Goal: Check status: Check status

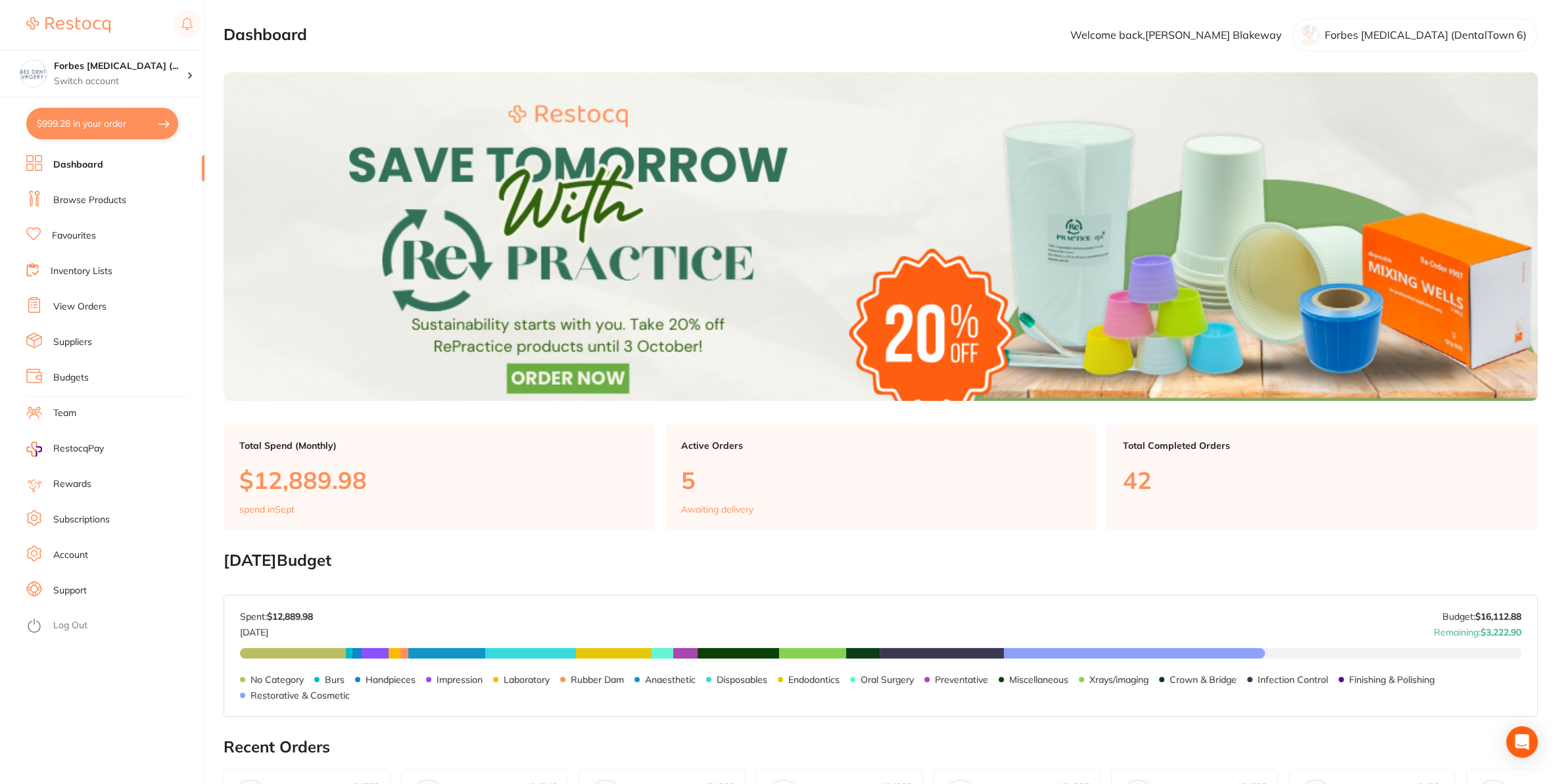
click at [72, 303] on link "View Orders" at bounding box center [80, 307] width 53 height 13
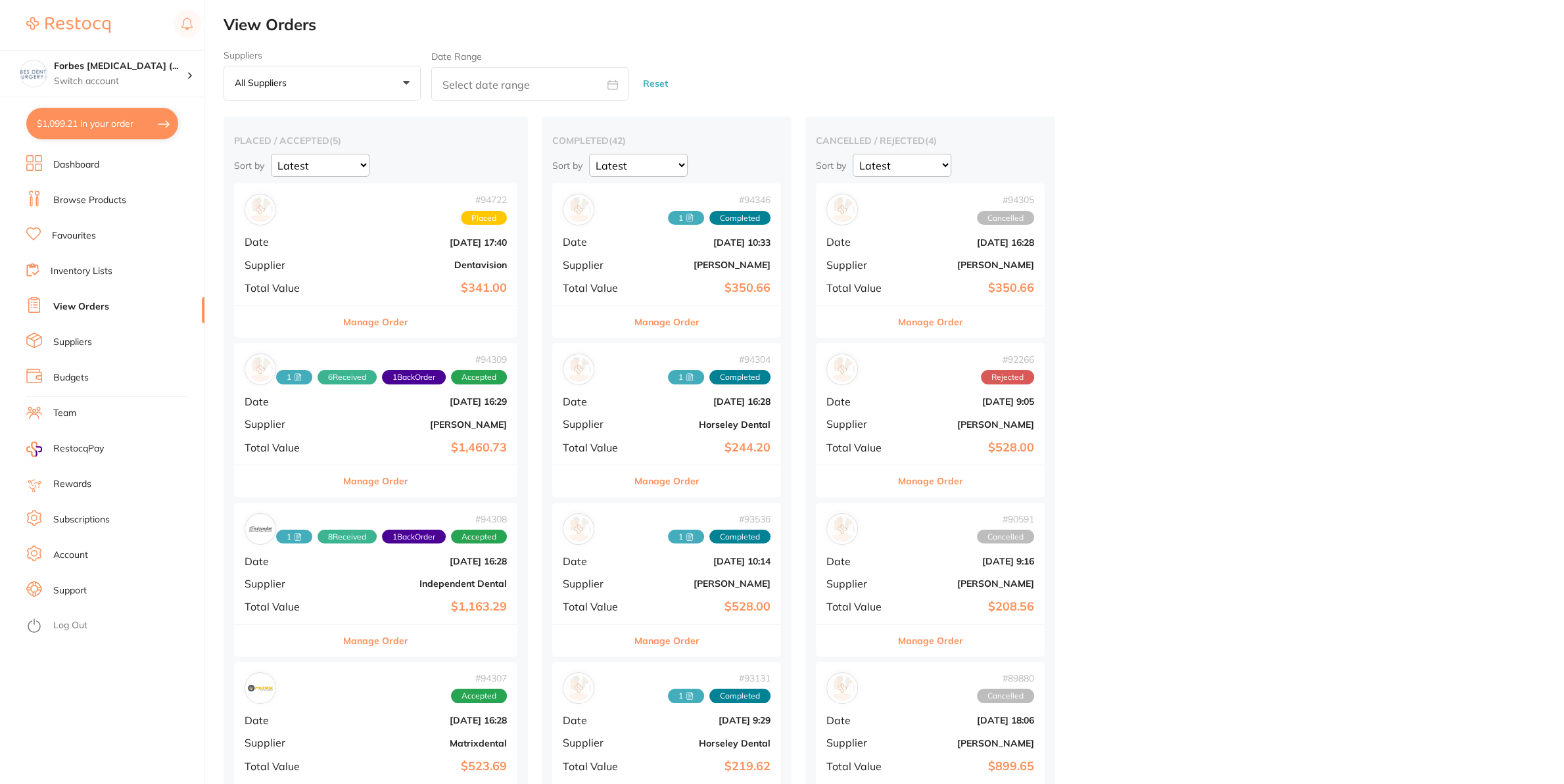
click at [390, 282] on b "$341.00" at bounding box center [423, 288] width 168 height 14
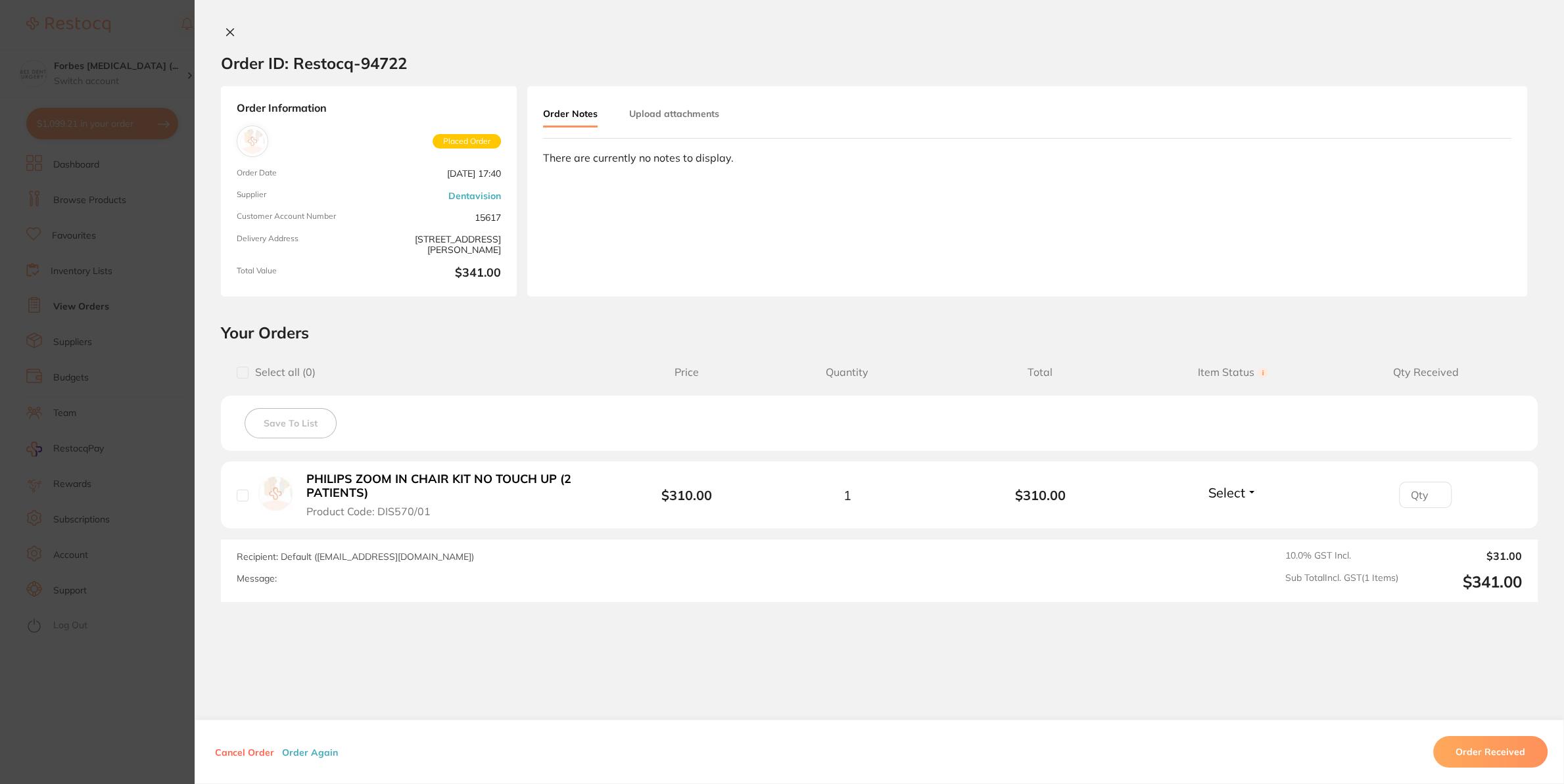
click at [115, 336] on section "Order ID: Restocq- 94722 Order Information Placed Order Order Date Sept 25 2025…" at bounding box center [782, 392] width 1564 height 784
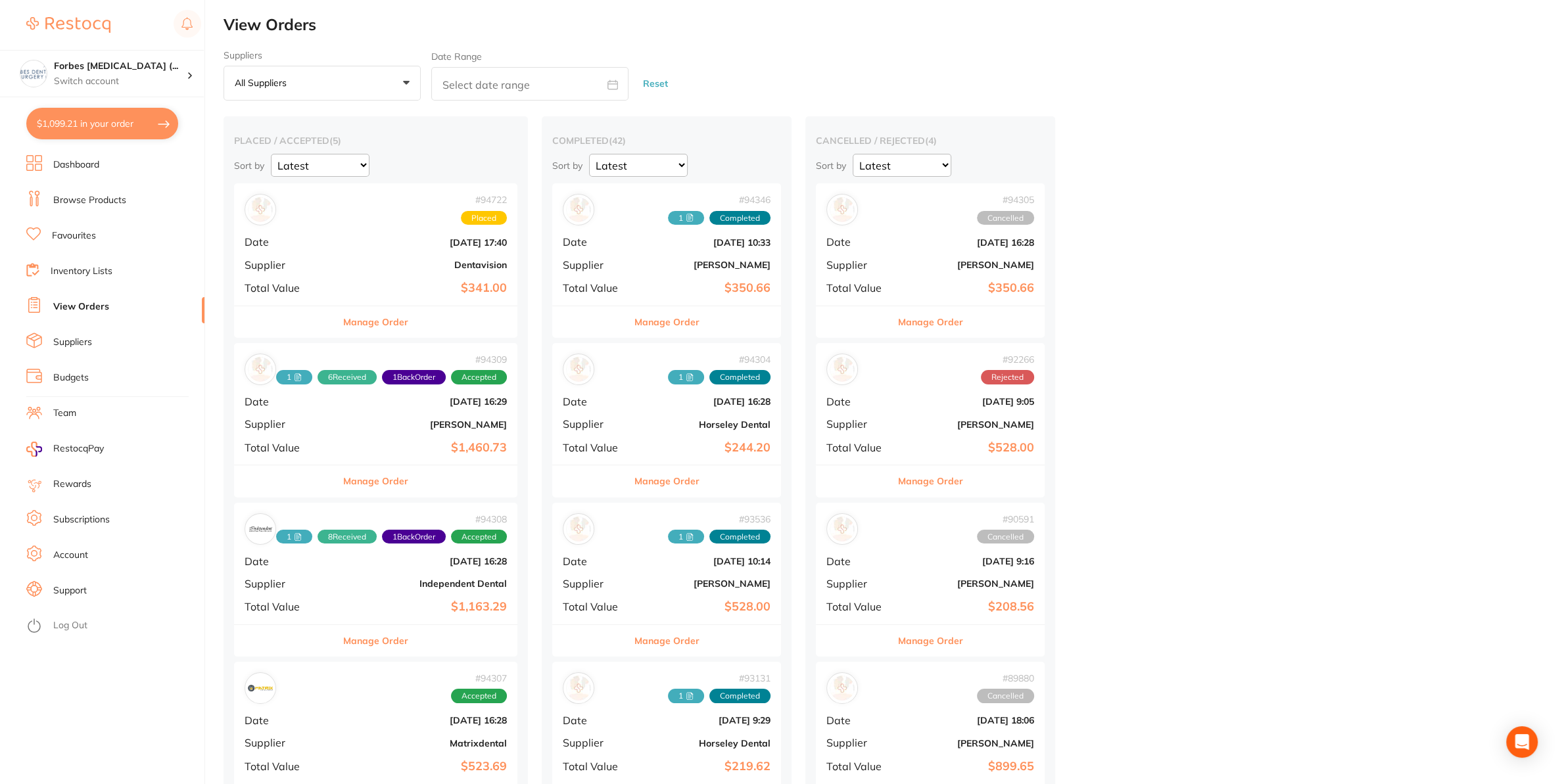
click at [68, 345] on link "Suppliers" at bounding box center [73, 343] width 39 height 13
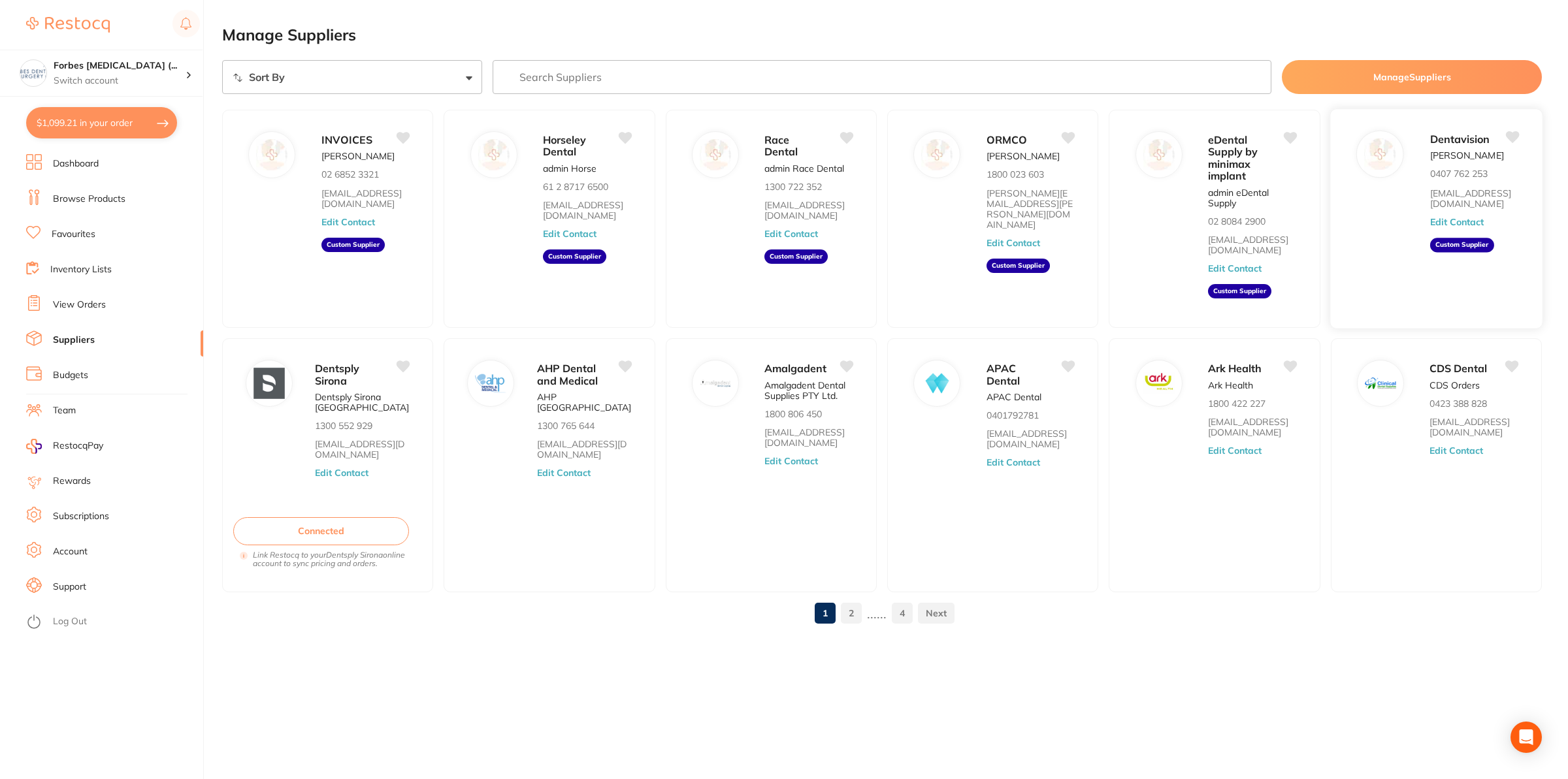
click at [1524, 228] on div "Dentavision Mandy Sutton 0407 762 253 mandydental@outlook.com Edit Contact Cust…" at bounding box center [1479, 223] width 100 height 185
click at [1476, 225] on button "Edit Contact" at bounding box center [1457, 222] width 54 height 11
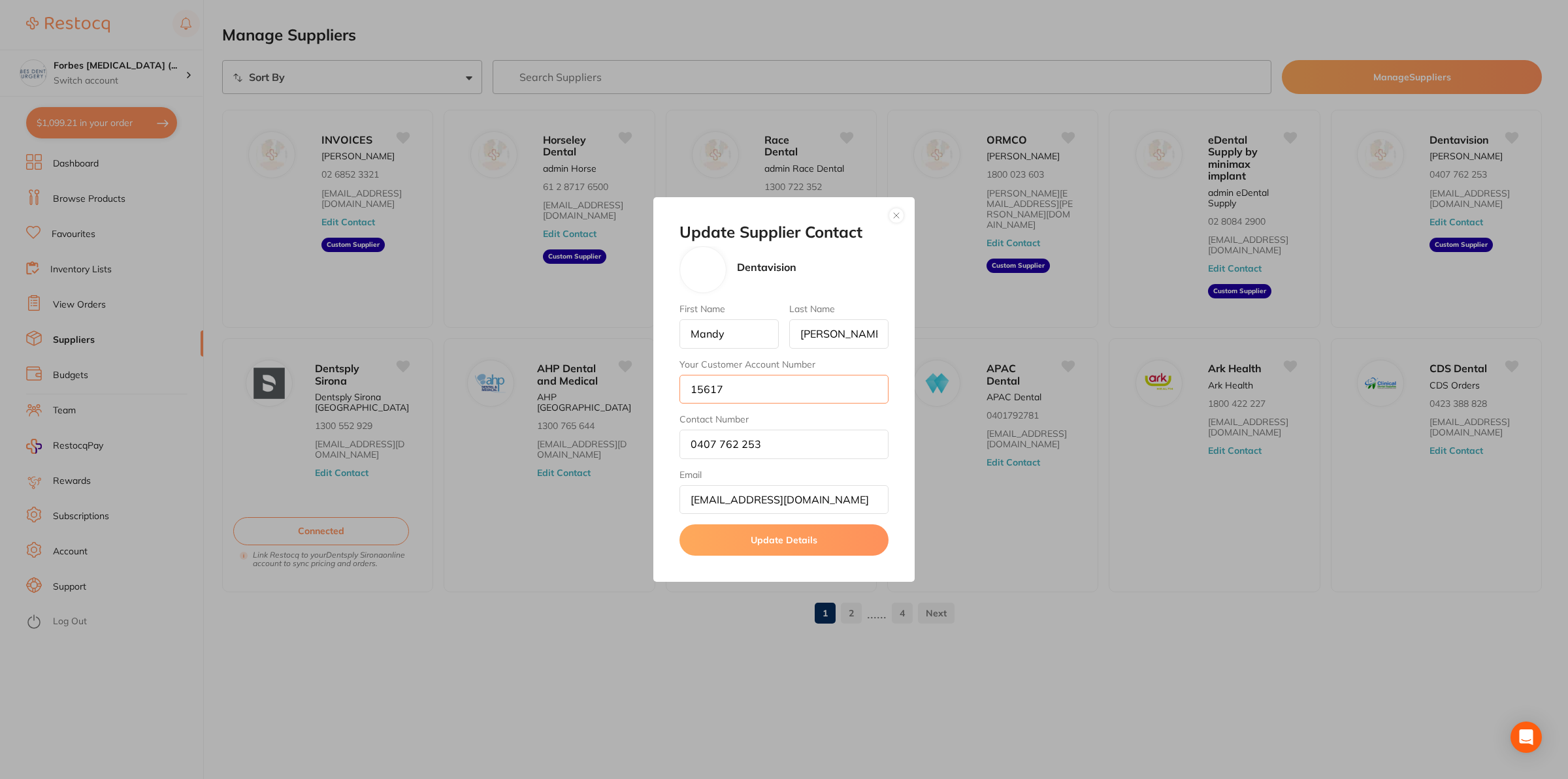
drag, startPoint x: 754, startPoint y: 390, endPoint x: 616, endPoint y: 403, distance: 138.6
click at [679, 403] on input "15617" at bounding box center [784, 389] width 209 height 29
click at [898, 215] on button "button" at bounding box center [896, 216] width 16 height 16
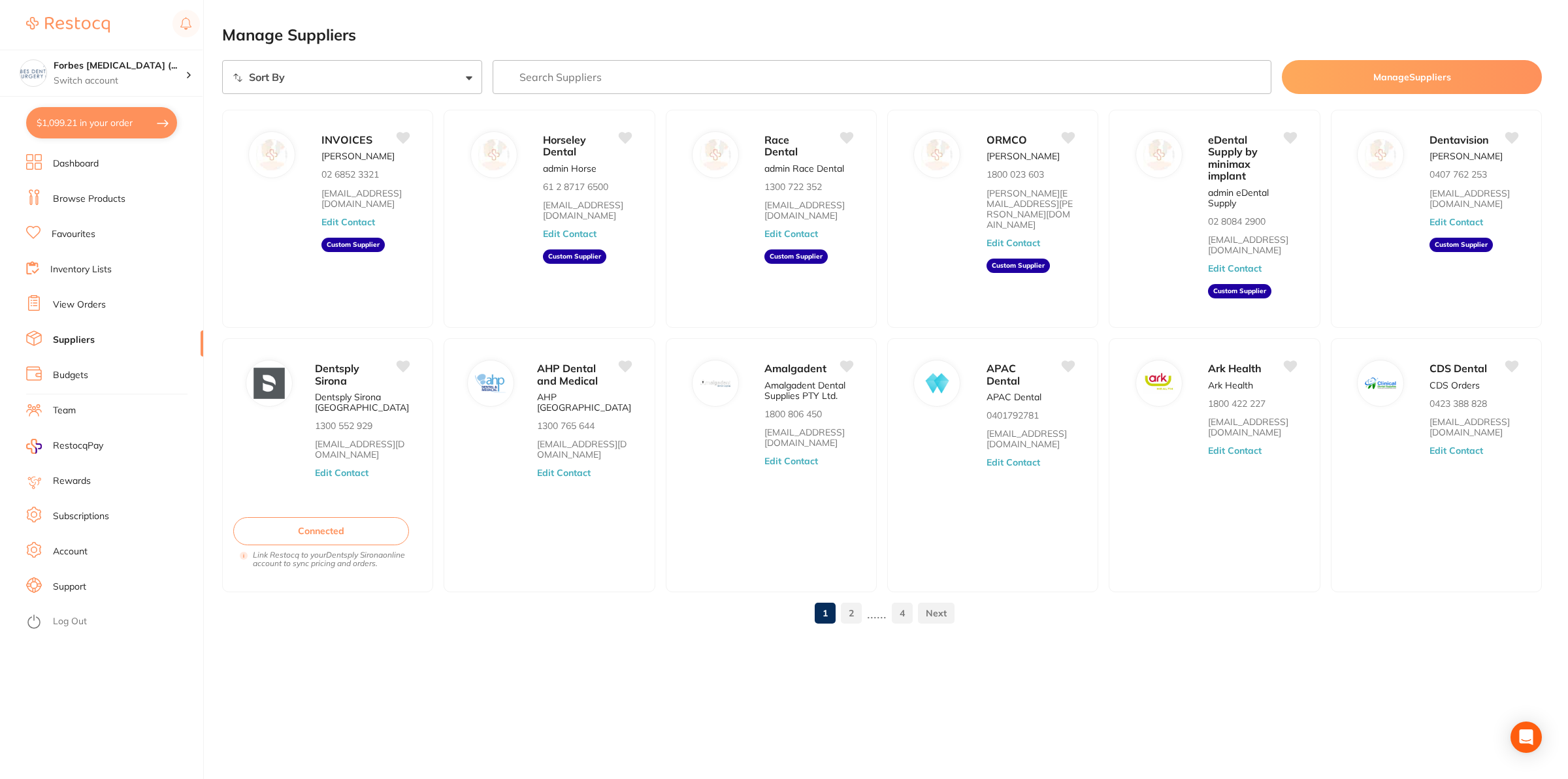
click at [68, 309] on link "View Orders" at bounding box center [80, 305] width 53 height 13
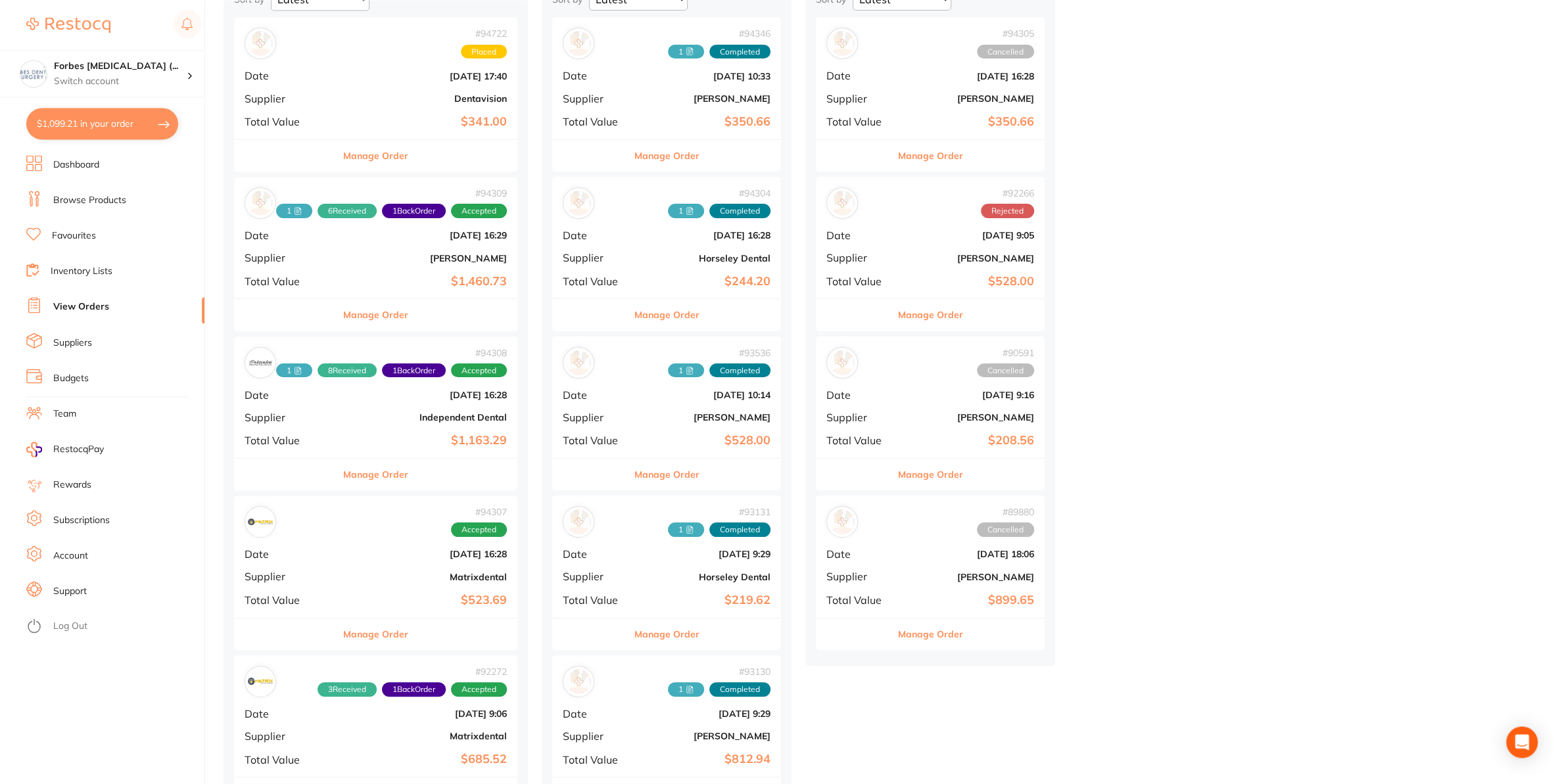
scroll to position [207, 0]
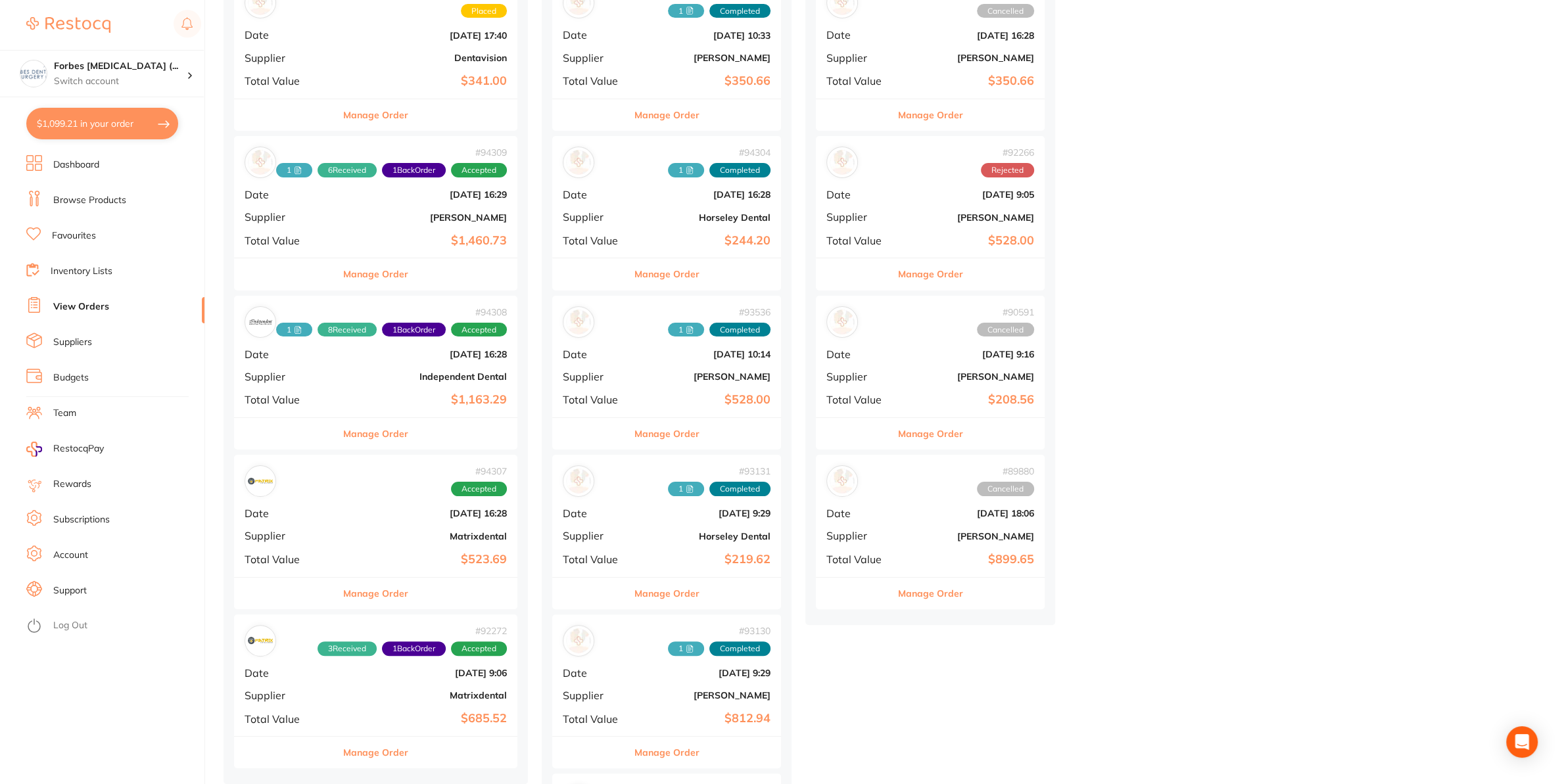
click at [345, 496] on div "# 94307 Accepted" at bounding box center [375, 481] width 262 height 31
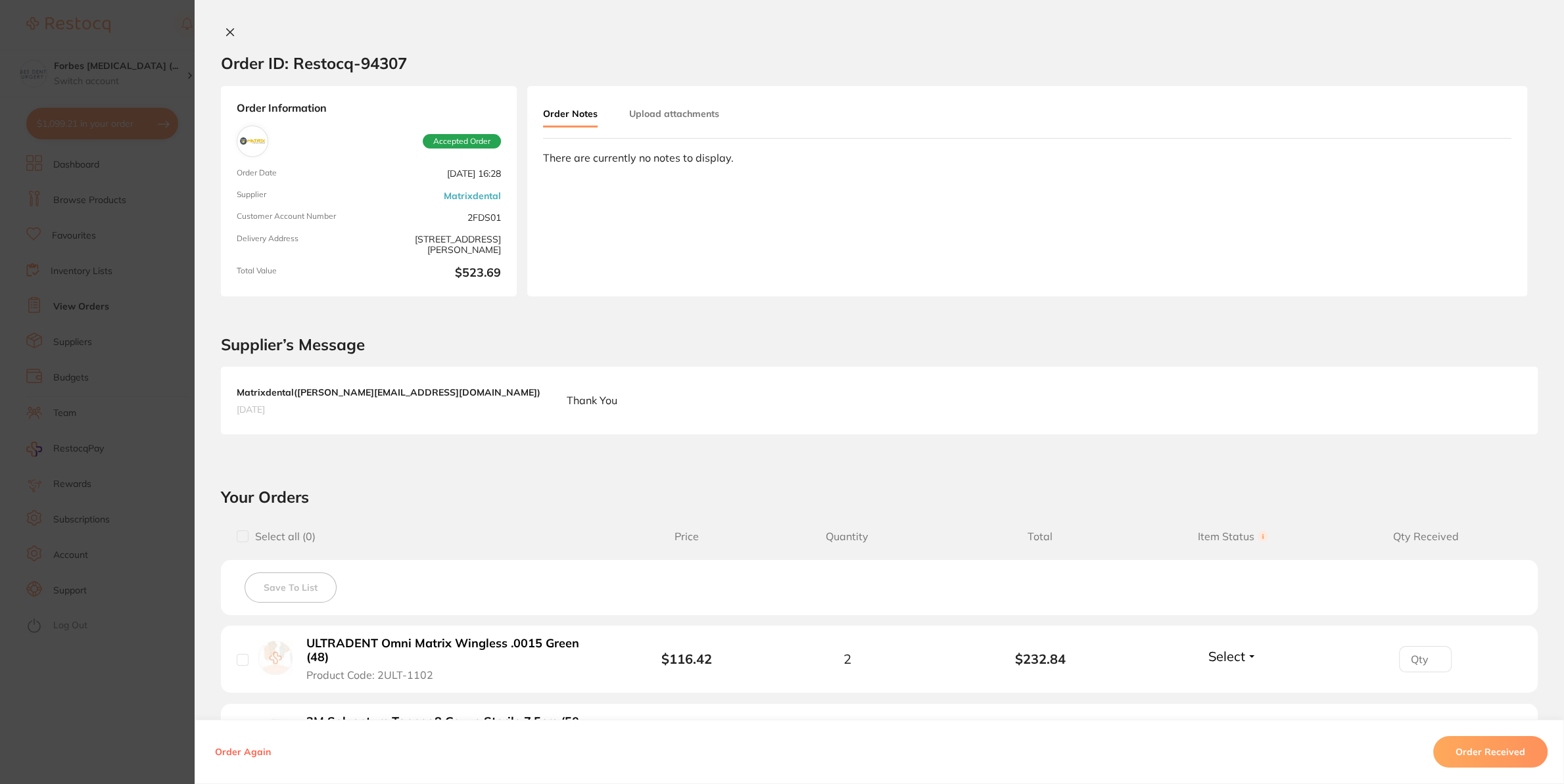
click at [678, 115] on button "Upload attachments" at bounding box center [674, 114] width 90 height 23
click at [1443, 206] on span "Upload" at bounding box center [1459, 211] width 32 height 12
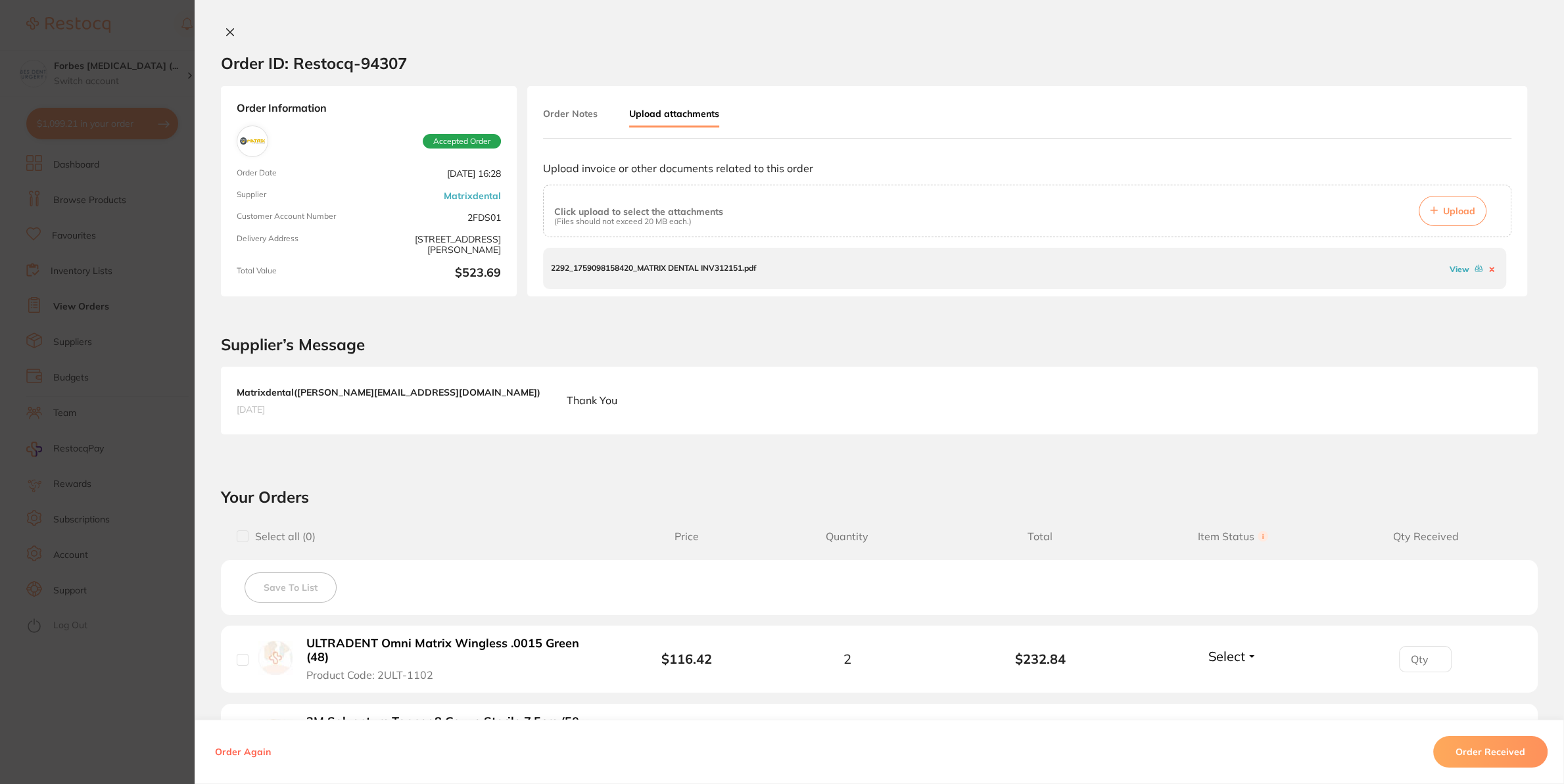
scroll to position [317, 0]
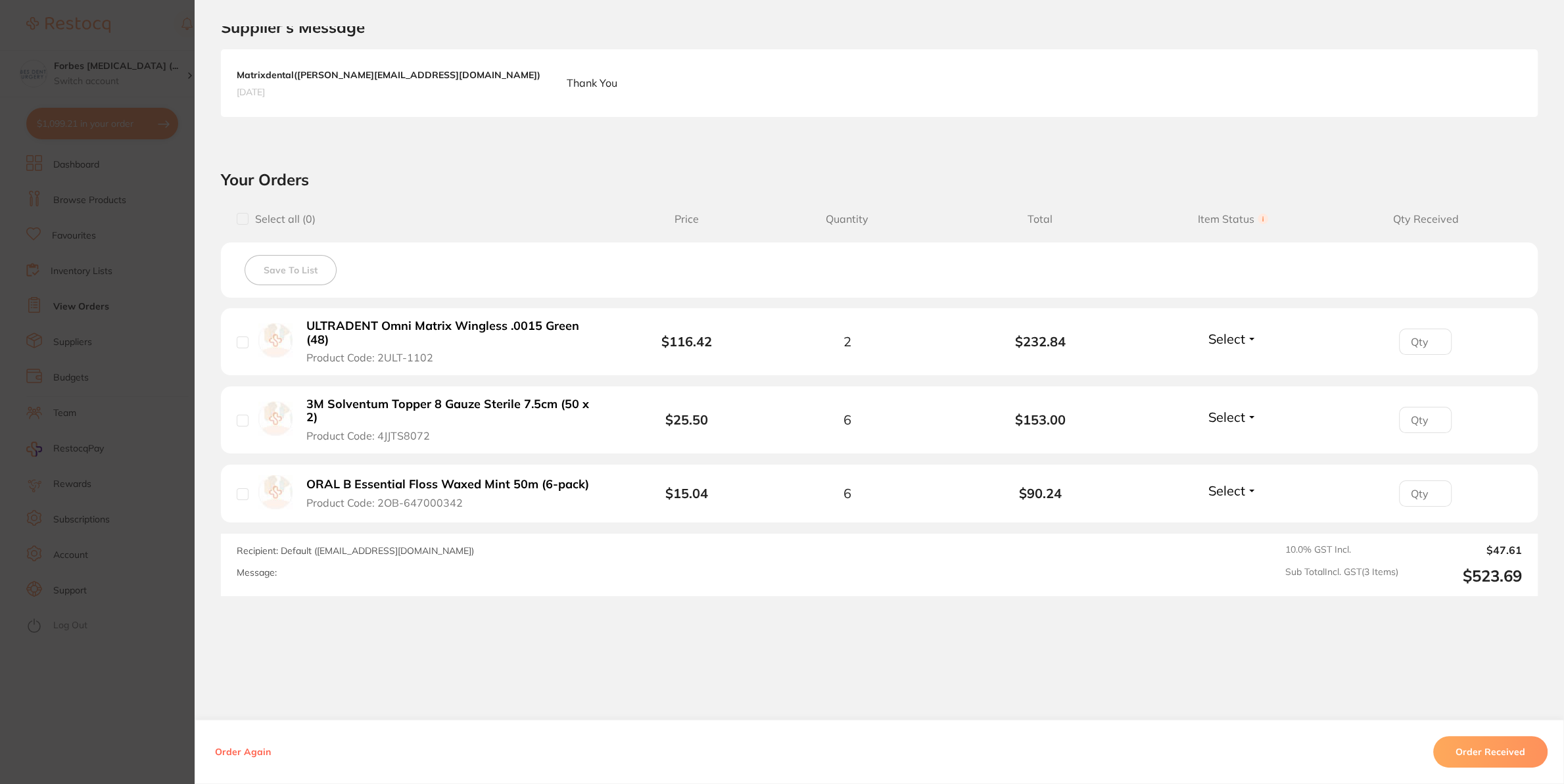
click at [1228, 483] on span "Select" at bounding box center [1226, 491] width 37 height 17
click at [1216, 514] on span "Received" at bounding box center [1233, 519] width 33 height 10
click at [1238, 413] on button "Select" at bounding box center [1232, 417] width 57 height 17
click at [1207, 450] on ul "Received Back Order" at bounding box center [1233, 456] width 51 height 51
click at [1216, 441] on span "Received" at bounding box center [1233, 445] width 33 height 10
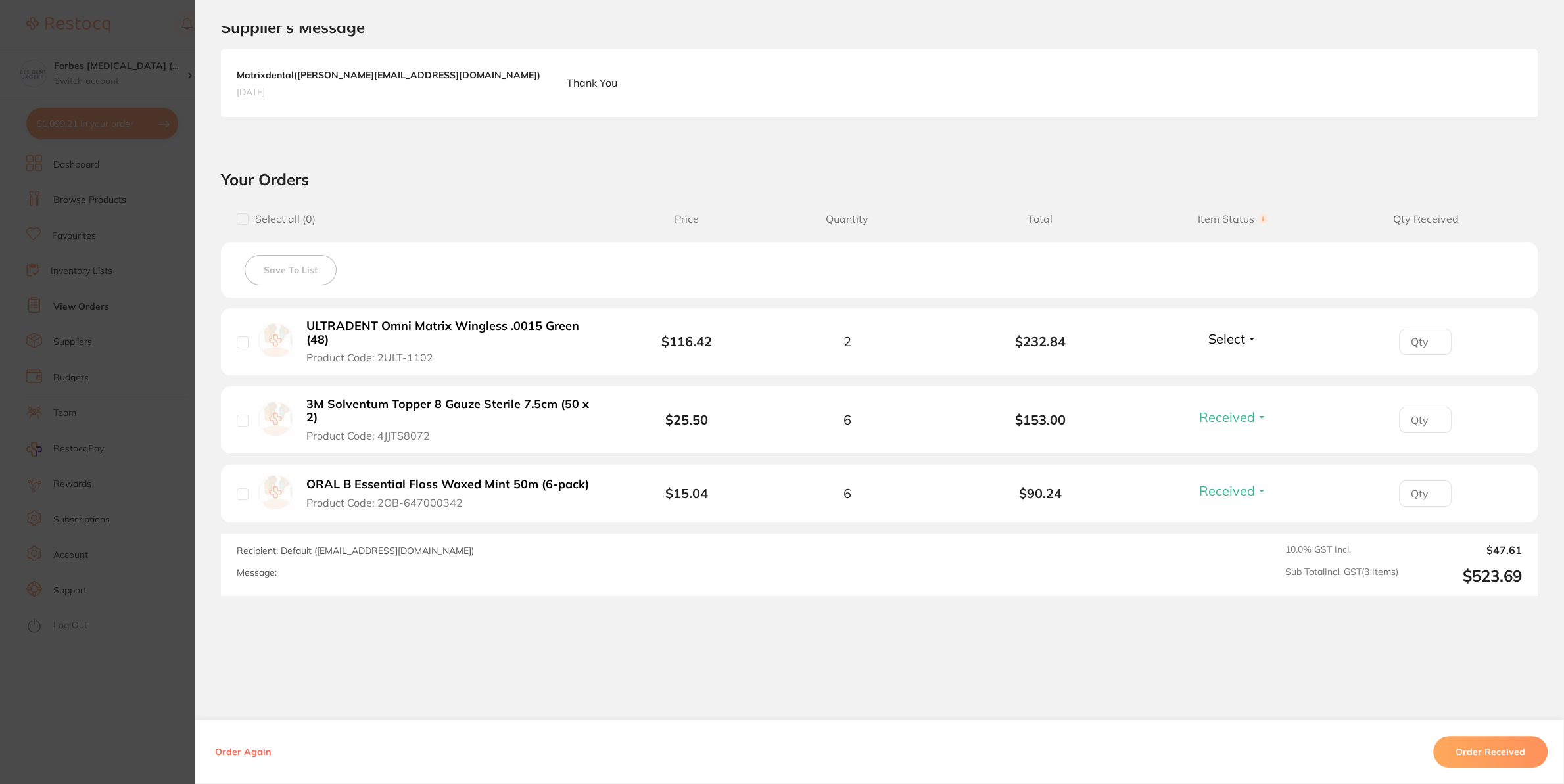
click at [1219, 358] on li "ULTRADENT Omni Matrix Wingless .0015 Green (48) Product Code: 2ULT-1102 $116.42…" at bounding box center [879, 342] width 1317 height 67
click at [1226, 341] on span "Select" at bounding box center [1226, 339] width 37 height 17
click at [1213, 393] on li "3M Solventum Topper 8 Gauze Sterile 7.5cm (50 x 2) Product Code: 4JJTS8072 $25.…" at bounding box center [879, 420] width 1317 height 67
click at [1228, 348] on div "Select Received Back Order" at bounding box center [1232, 341] width 57 height 21
click at [1231, 339] on button "Select" at bounding box center [1232, 339] width 57 height 17
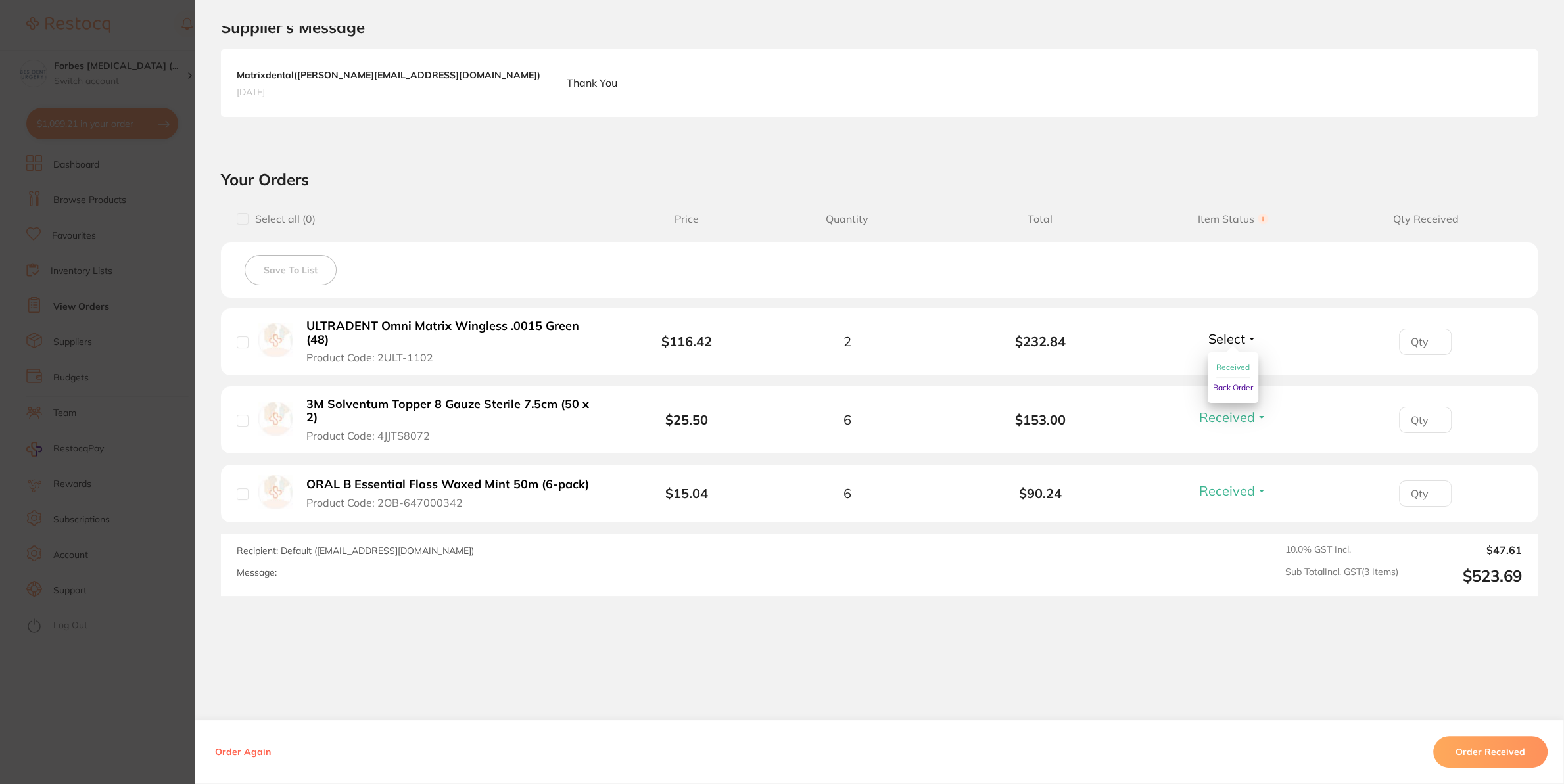
click at [1213, 391] on span "Back Order" at bounding box center [1233, 387] width 40 height 10
click at [144, 388] on section "Order ID: Restocq- 94307 Order Information 2 Received 1 Back Order Accepted Ord…" at bounding box center [782, 392] width 1564 height 784
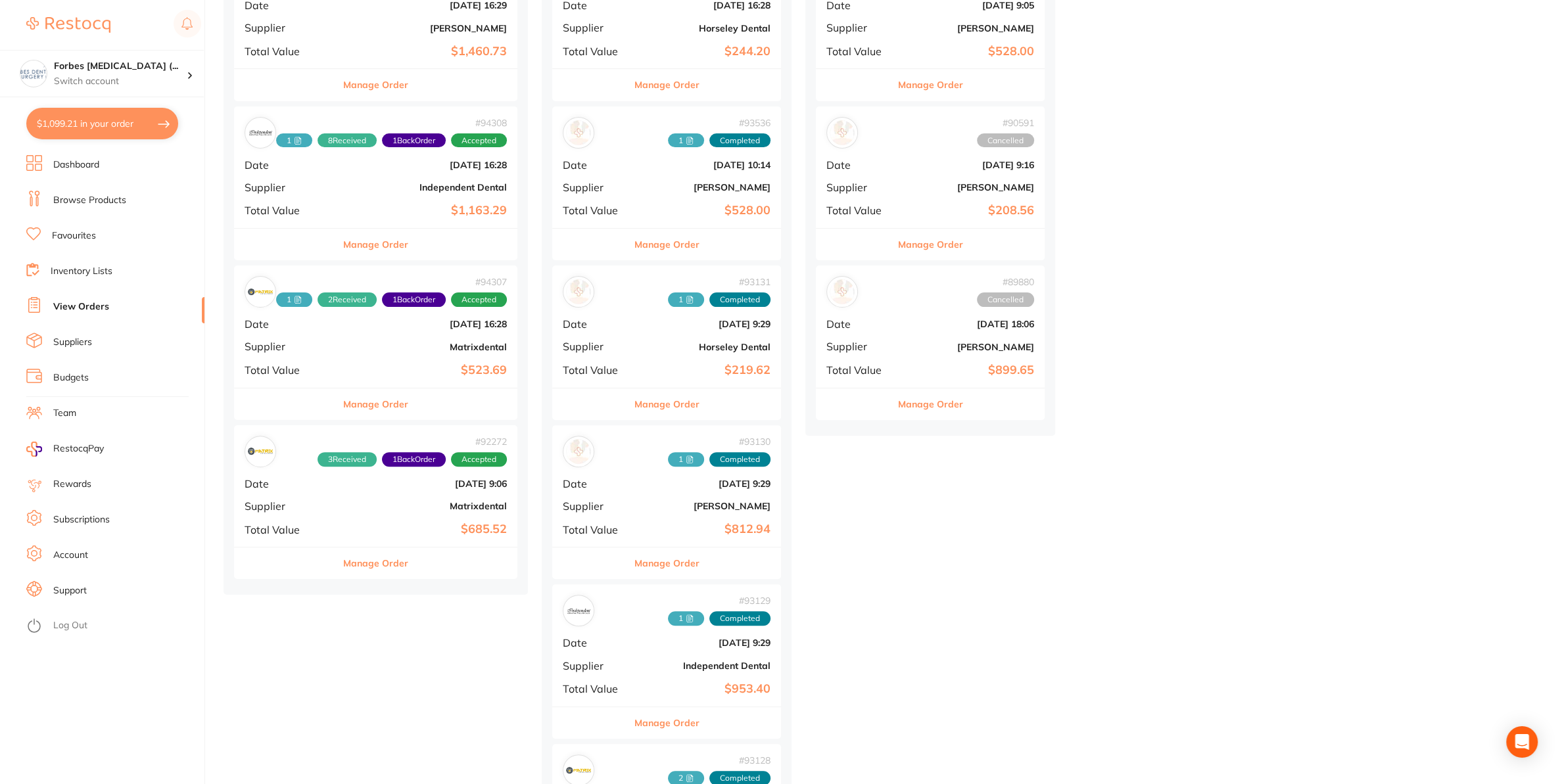
scroll to position [414, 0]
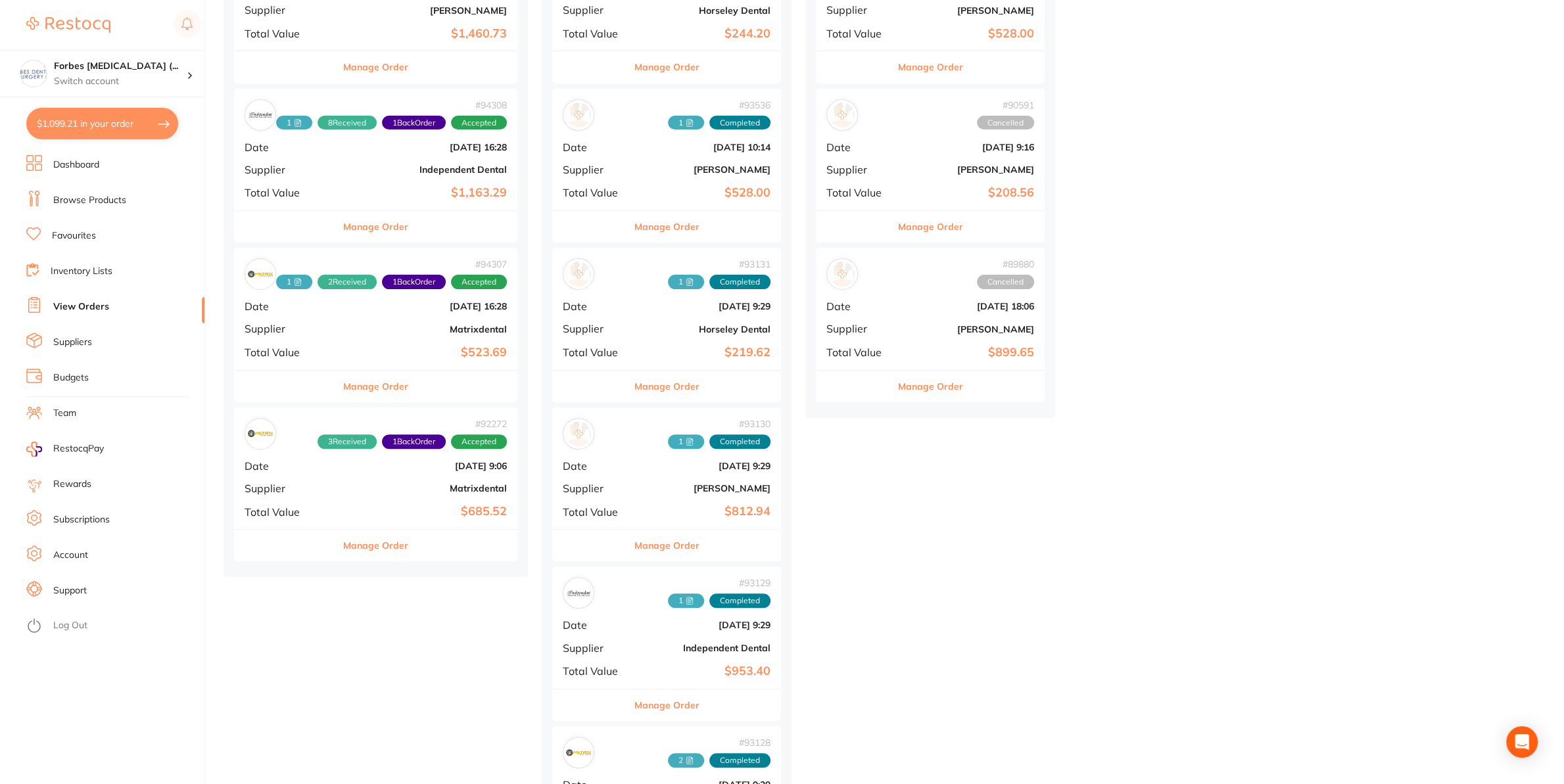
click at [357, 502] on div "# 92272 3 Received 1 Back Order Accepted Date Sept 2 2025, 9:06 Supplier Matrix…" at bounding box center [375, 468] width 283 height 122
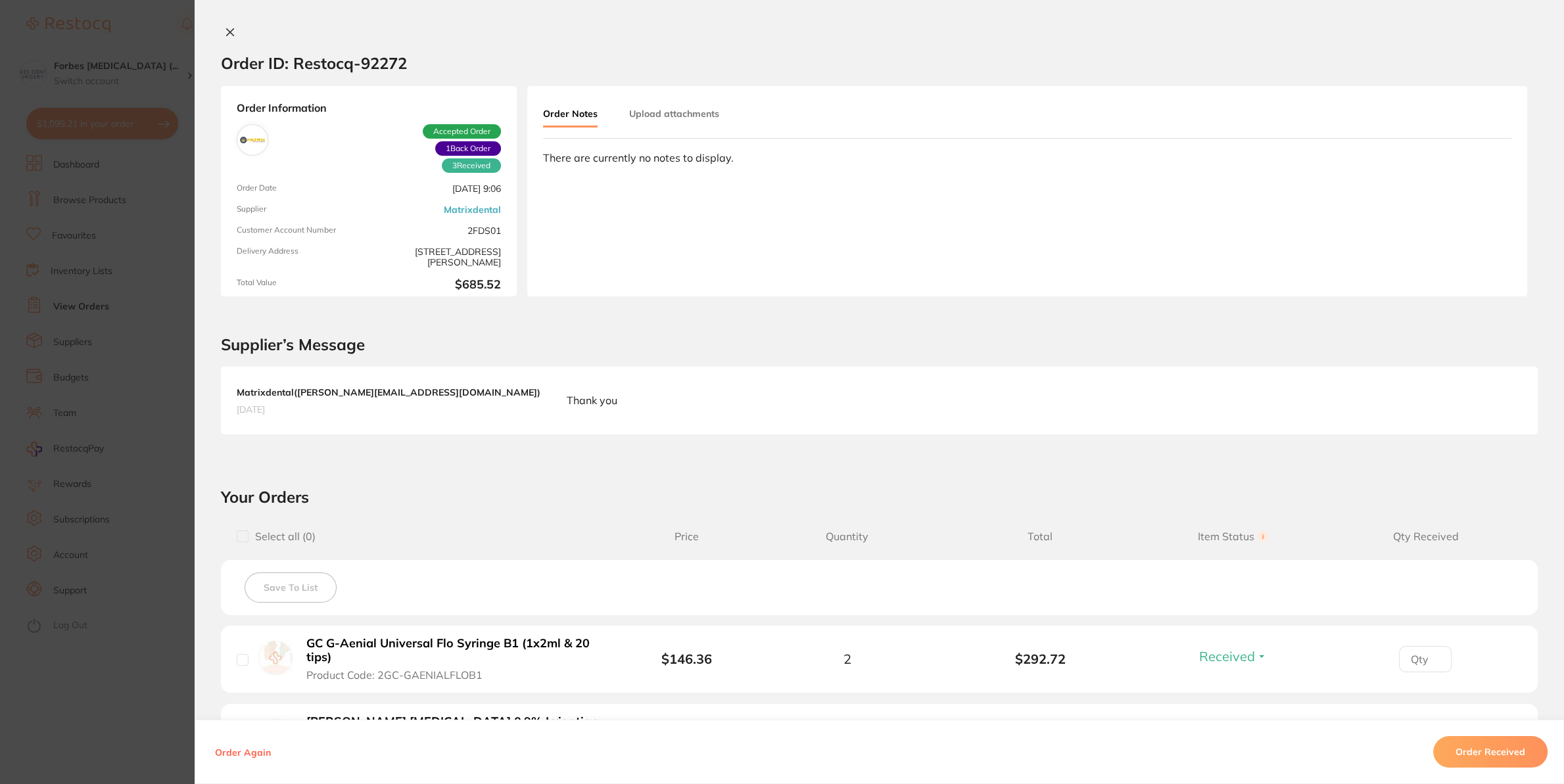
click at [642, 120] on button "Upload attachments" at bounding box center [674, 114] width 90 height 23
click at [1418, 227] on div "Click upload to select the attachments (Files should not exceed 20 MB each.) Up…" at bounding box center [1027, 211] width 968 height 53
click at [1424, 218] on button "Upload" at bounding box center [1452, 210] width 67 height 30
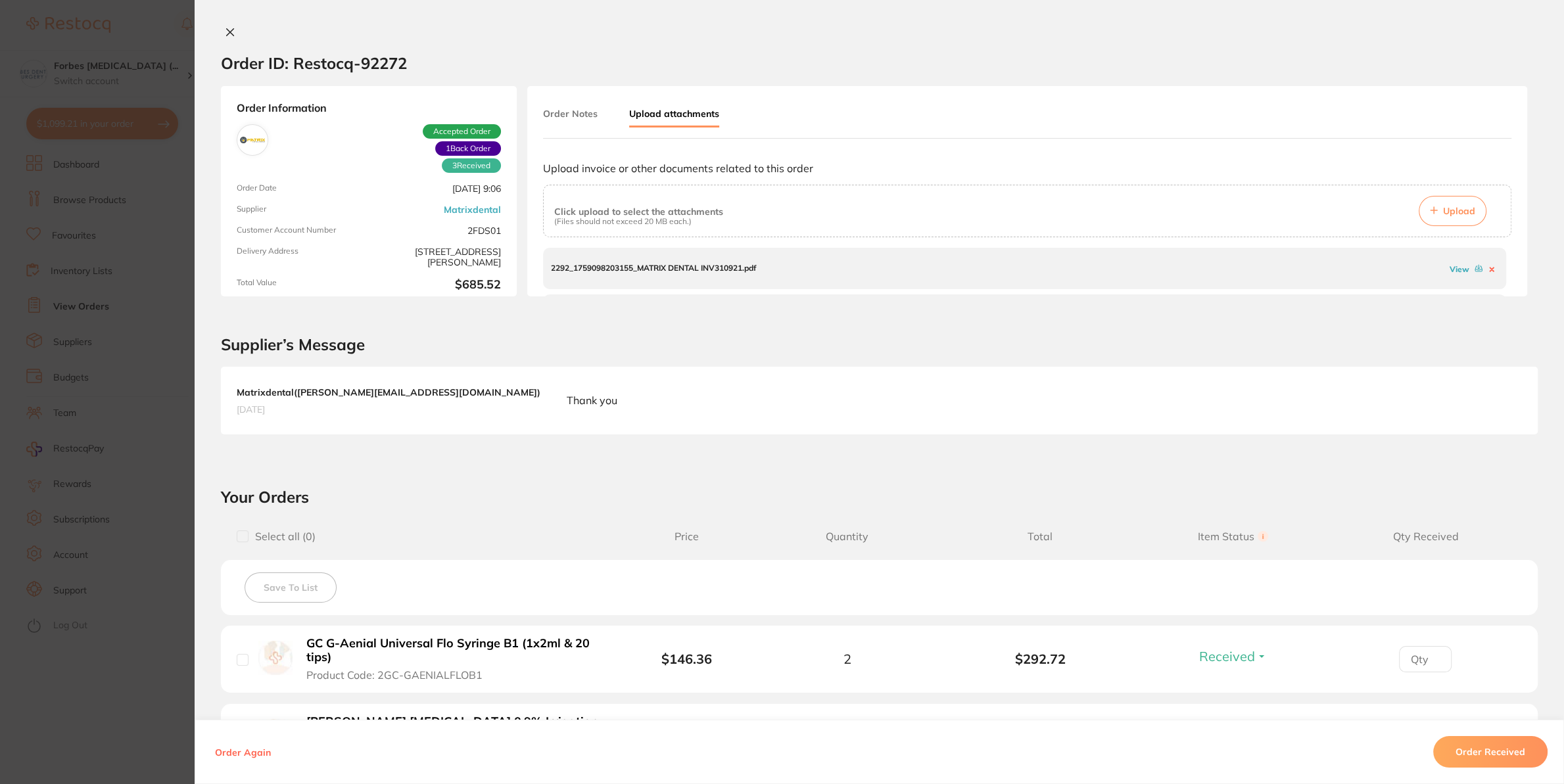
click at [139, 512] on section "Order ID: Restocq- 92272 Order Information 3 Received 1 Back Order Accepted Ord…" at bounding box center [782, 392] width 1564 height 784
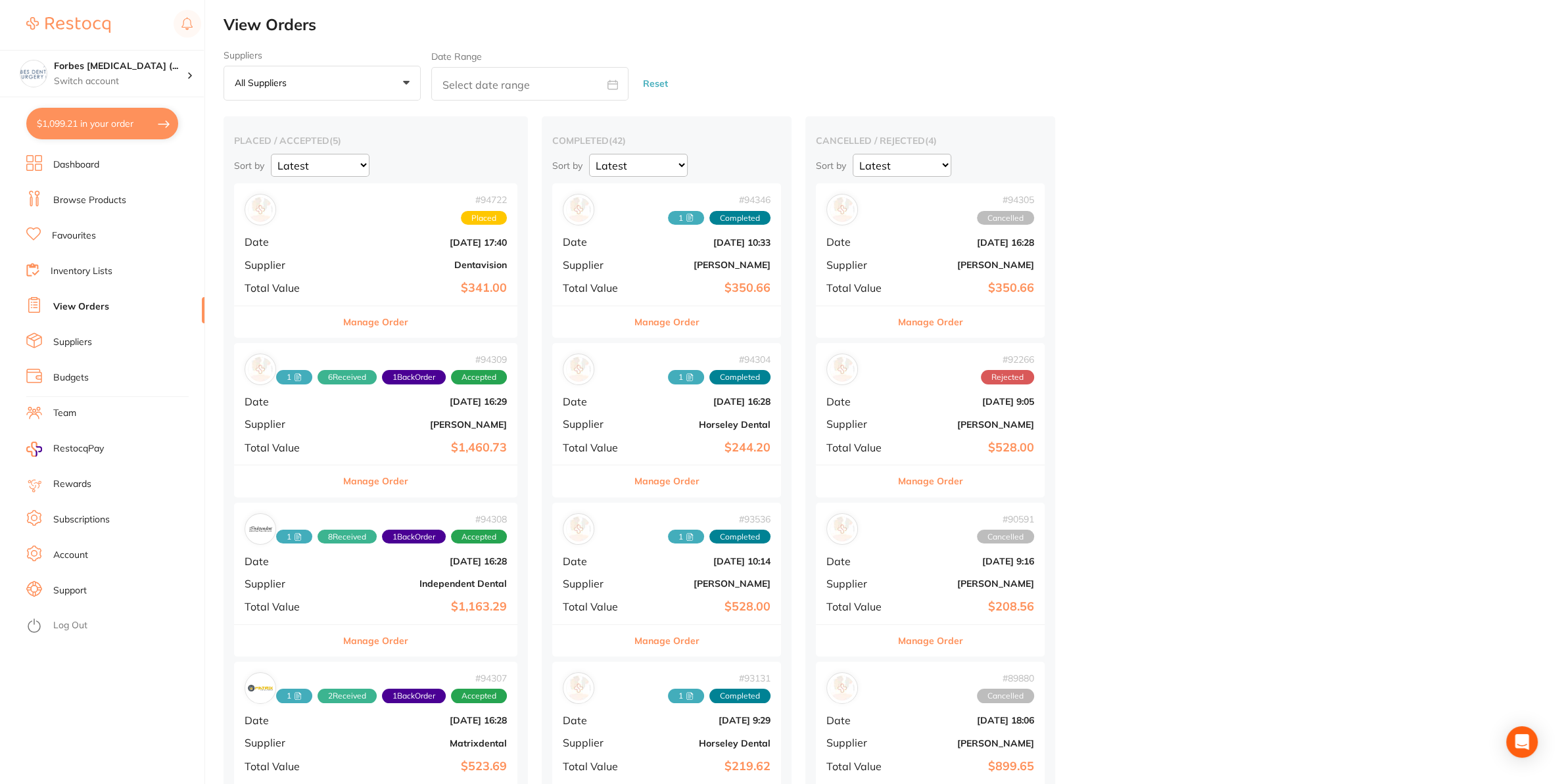
click at [88, 161] on link "Dashboard" at bounding box center [76, 165] width 46 height 13
